Goal: Information Seeking & Learning: Understand process/instructions

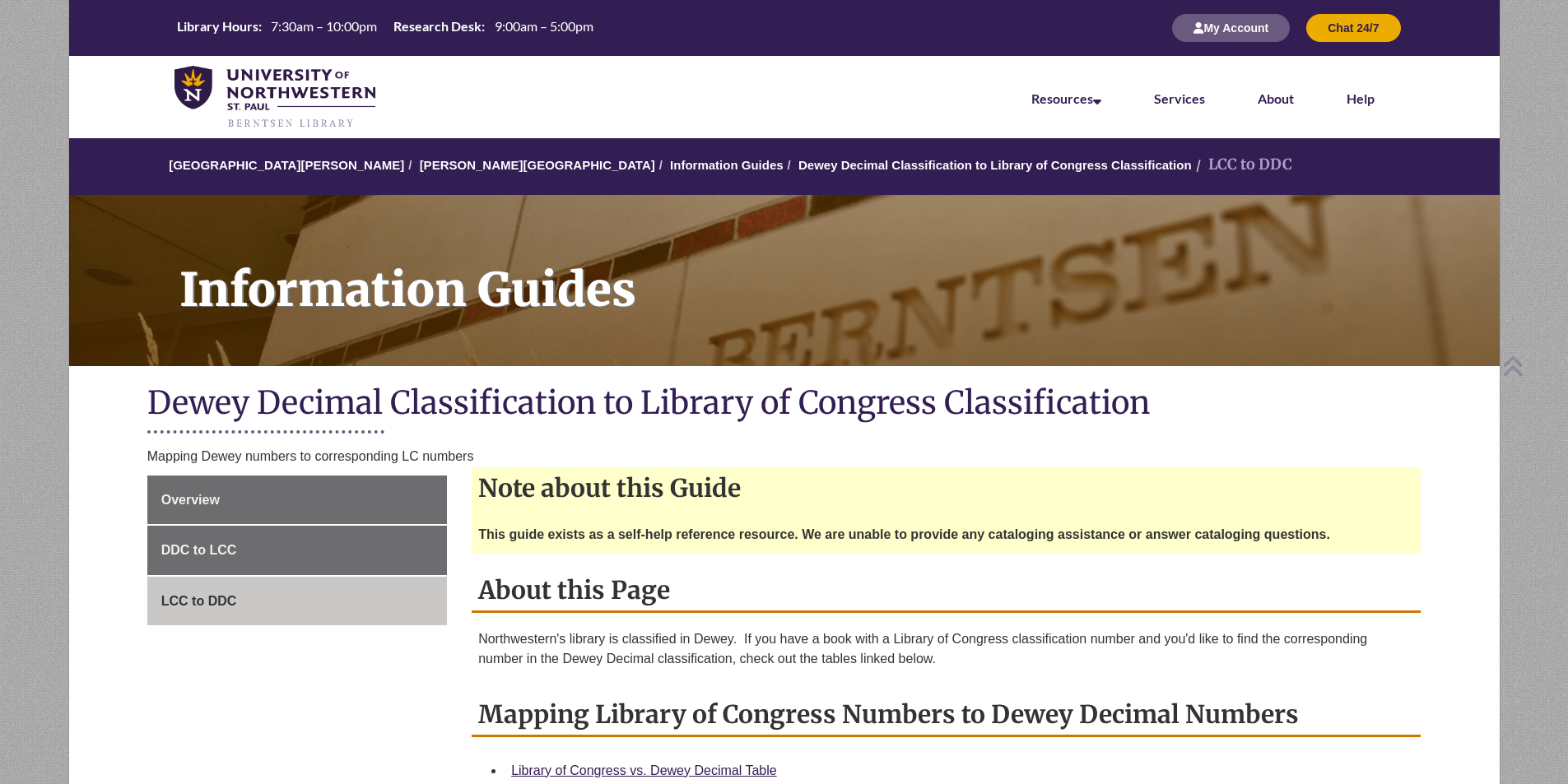
scroll to position [329, 0]
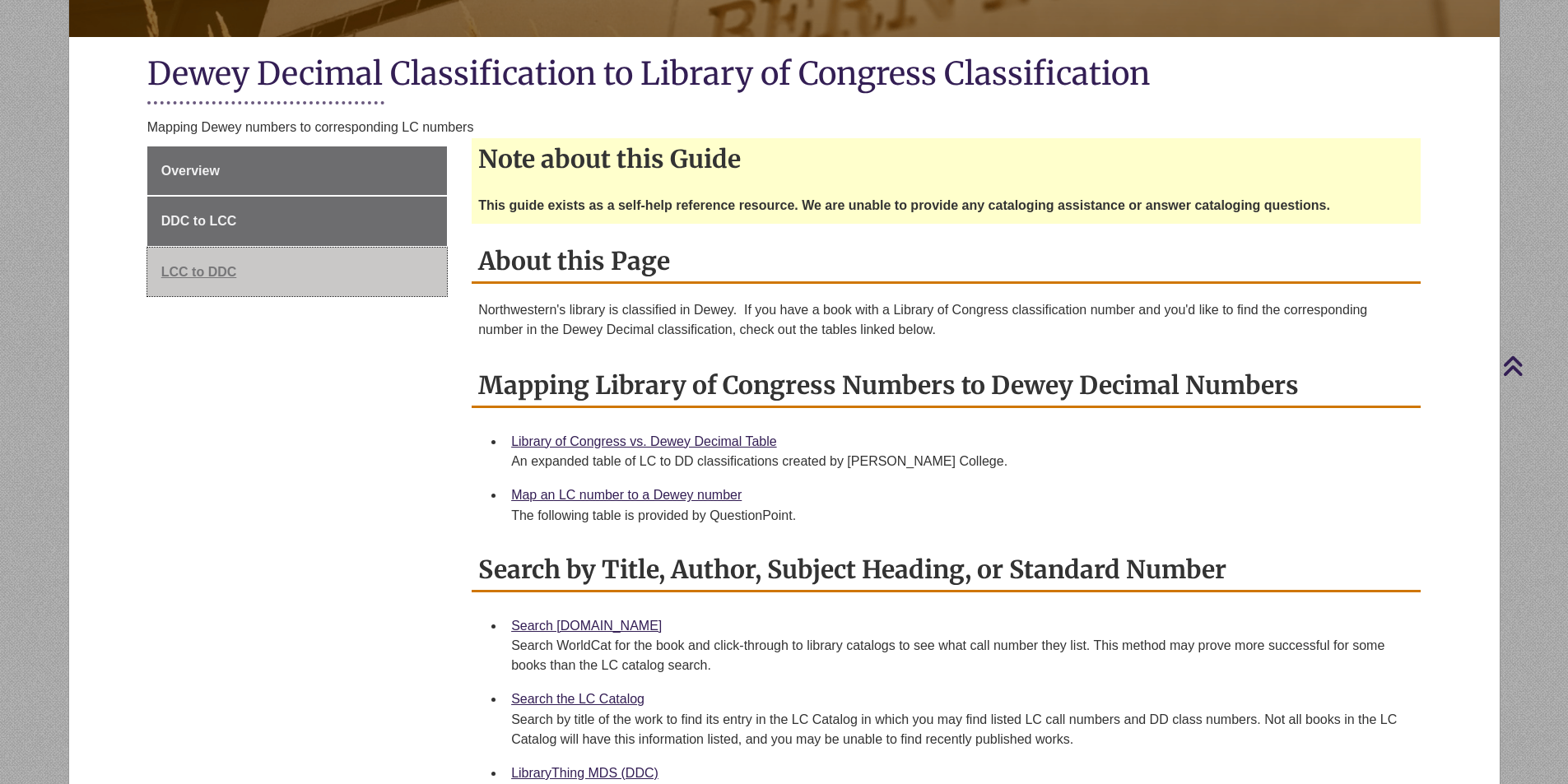
click at [211, 272] on span "LCC to DDC" at bounding box center [199, 272] width 76 height 14
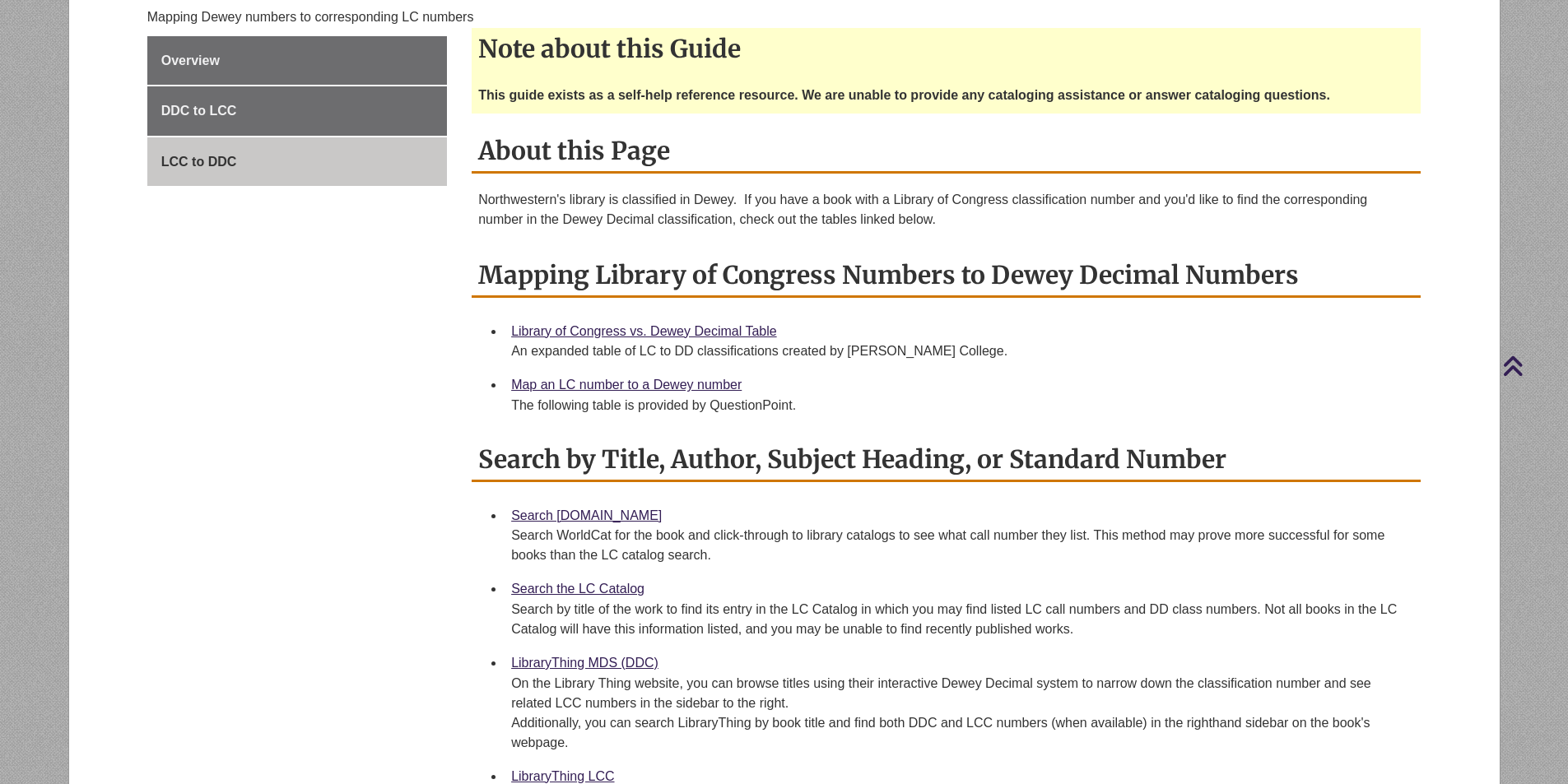
scroll to position [411, 0]
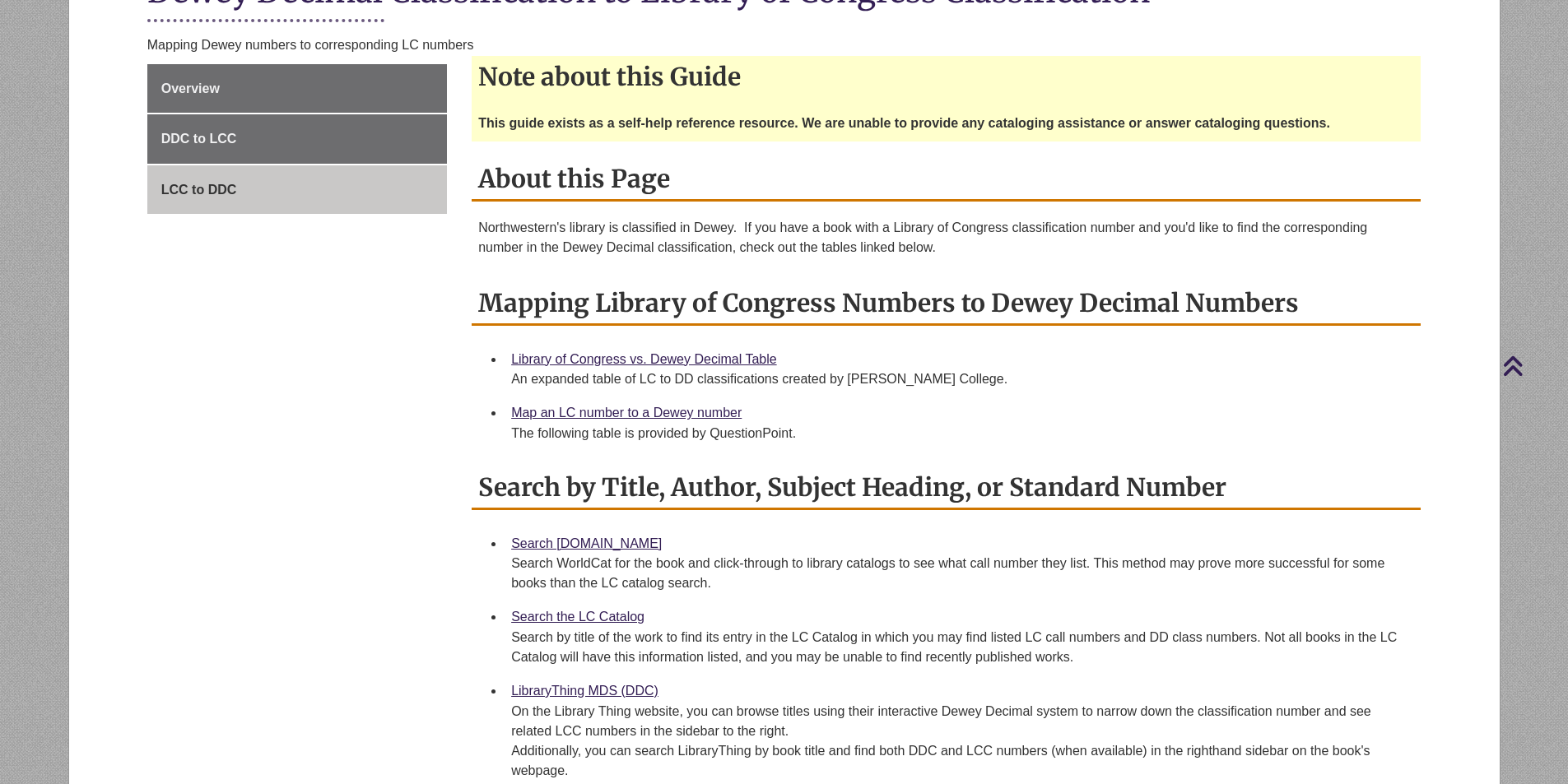
drag, startPoint x: 495, startPoint y: 155, endPoint x: 881, endPoint y: 152, distance: 386.0
click at [881, 152] on div "Note about this Guide This guide exists as a self-help reference resource. We a…" at bounding box center [946, 106] width 949 height 102
drag, startPoint x: 554, startPoint y: 74, endPoint x: 582, endPoint y: 112, distance: 47.2
click at [582, 112] on div "Note about this Guide This guide exists as a self-help reference resource. We a…" at bounding box center [946, 98] width 949 height 85
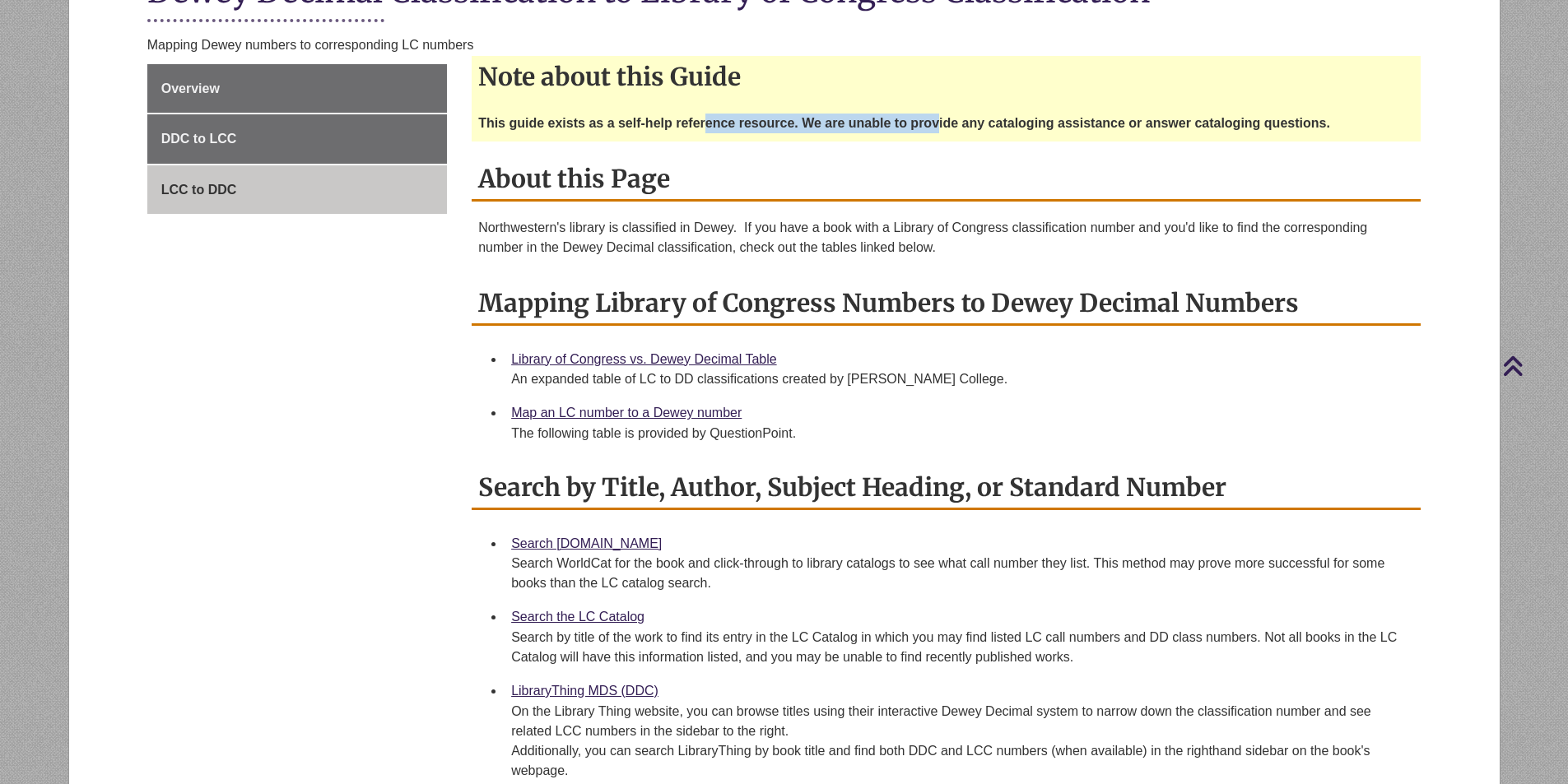
drag, startPoint x: 857, startPoint y: 132, endPoint x: 944, endPoint y: 148, distance: 88.5
click at [949, 138] on div "This guide exists as a self-help reference resource. We are unable to provide a…" at bounding box center [946, 127] width 936 height 28
click at [871, 208] on div "About this Page Northwestern's library is classified in Dewey. If you have a bo…" at bounding box center [946, 212] width 949 height 108
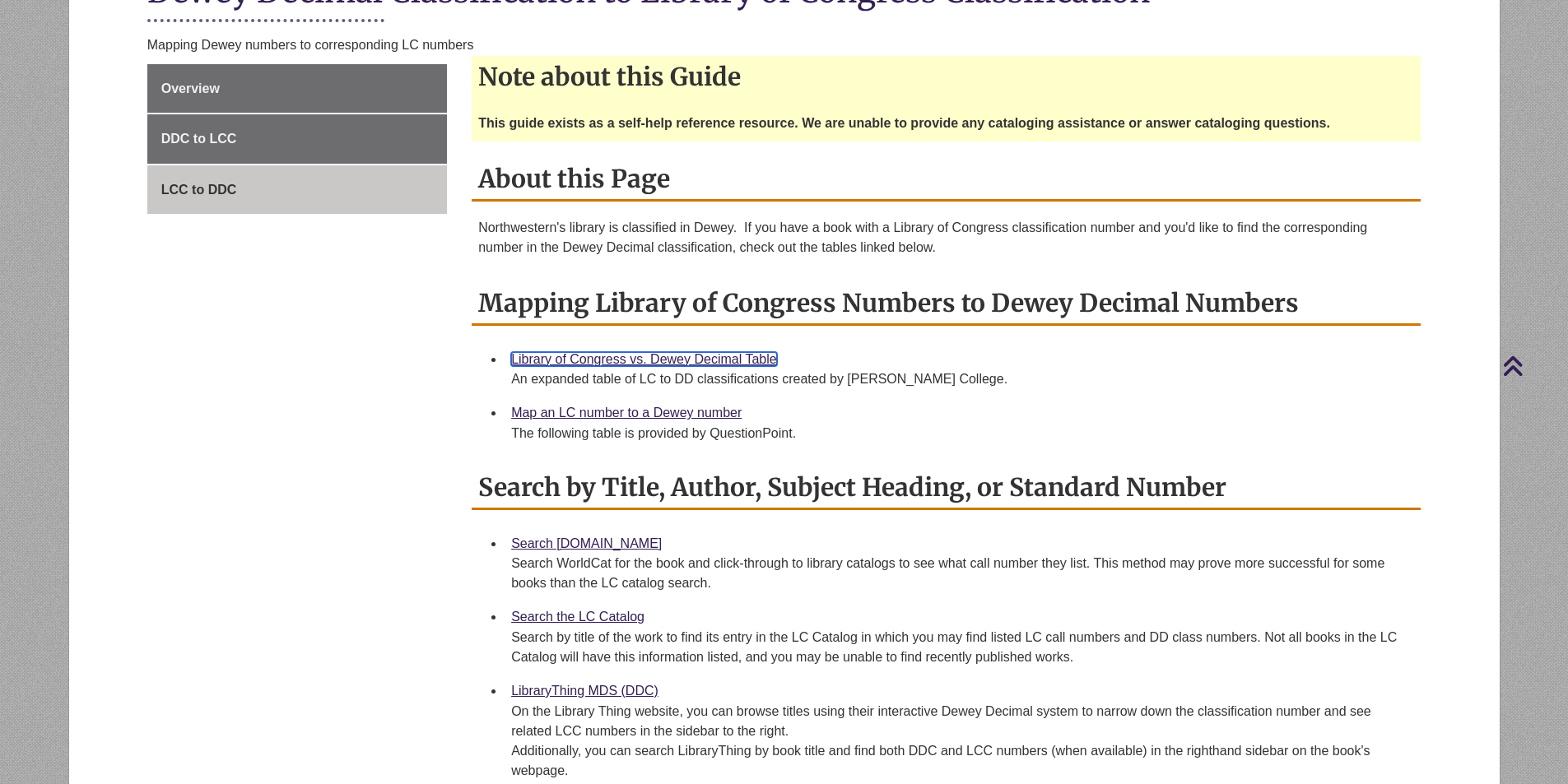
click at [706, 365] on link "Library of Congress vs. Dewey Decimal Table" at bounding box center [643, 359] width 266 height 14
